Goal: Task Accomplishment & Management: Use online tool/utility

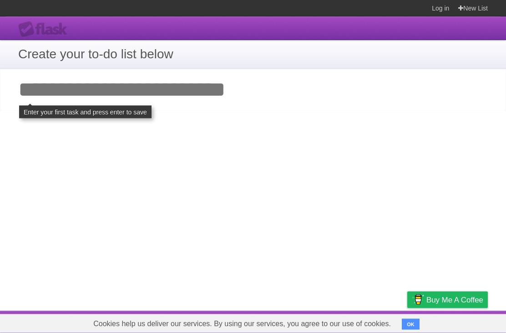
scroll to position [14, 0]
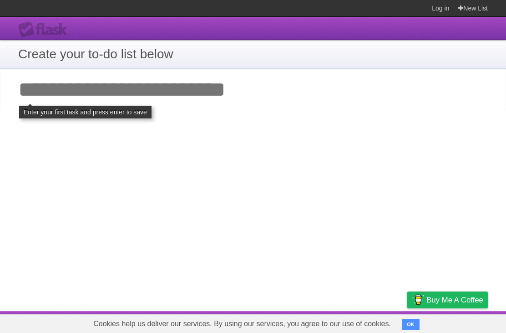
click at [36, 89] on input "Add your first task" at bounding box center [253, 90] width 506 height 42
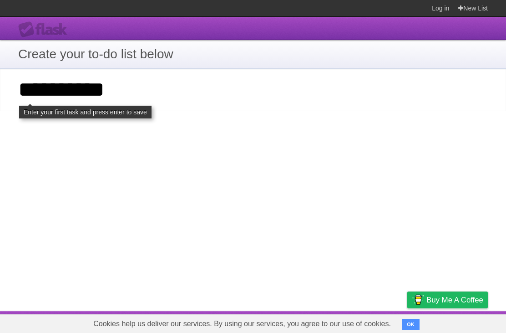
type input "**********"
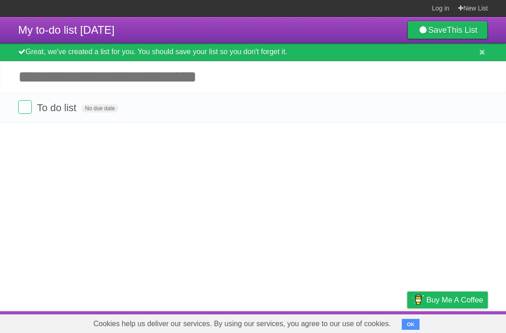
click at [202, 82] on input "Add another task" at bounding box center [253, 77] width 506 height 32
click at [148, 115] on form "To do list No due date White Red Blue Green Purple Orange" at bounding box center [253, 107] width 470 height 15
click at [23, 112] on label at bounding box center [25, 107] width 14 height 14
click at [108, 84] on input "Add another task" at bounding box center [253, 77] width 506 height 32
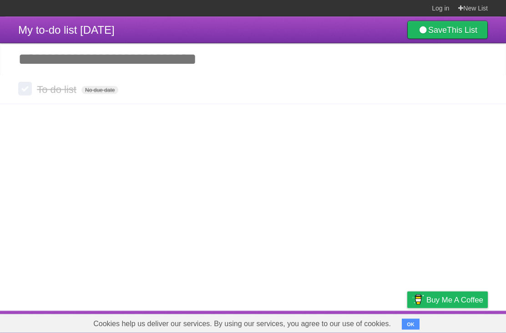
click at [35, 44] on input "Add another task" at bounding box center [253, 59] width 506 height 32
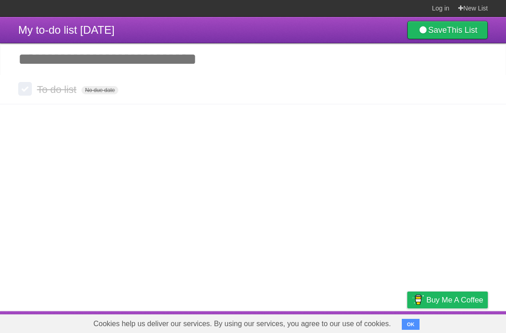
scroll to position [6, 0]
